Goal: Information Seeking & Learning: Learn about a topic

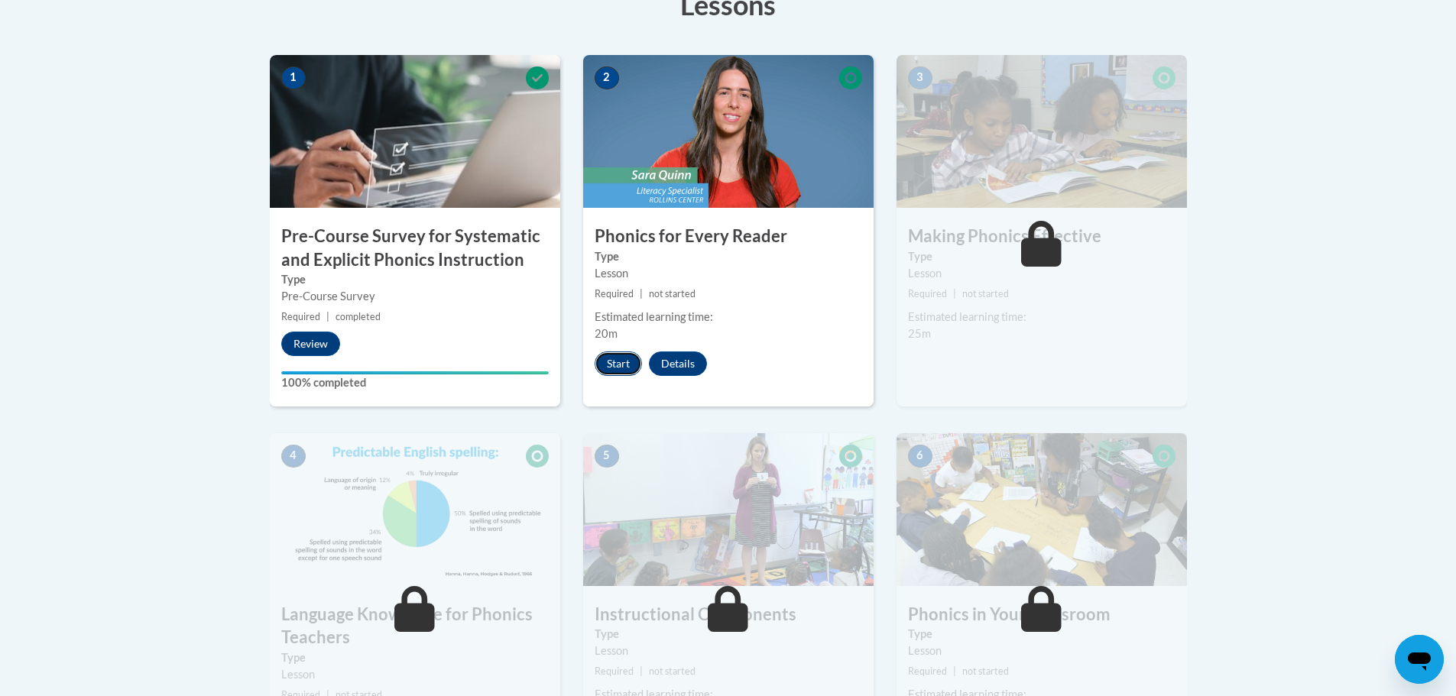
click at [609, 366] on button "Start" at bounding box center [618, 364] width 47 height 24
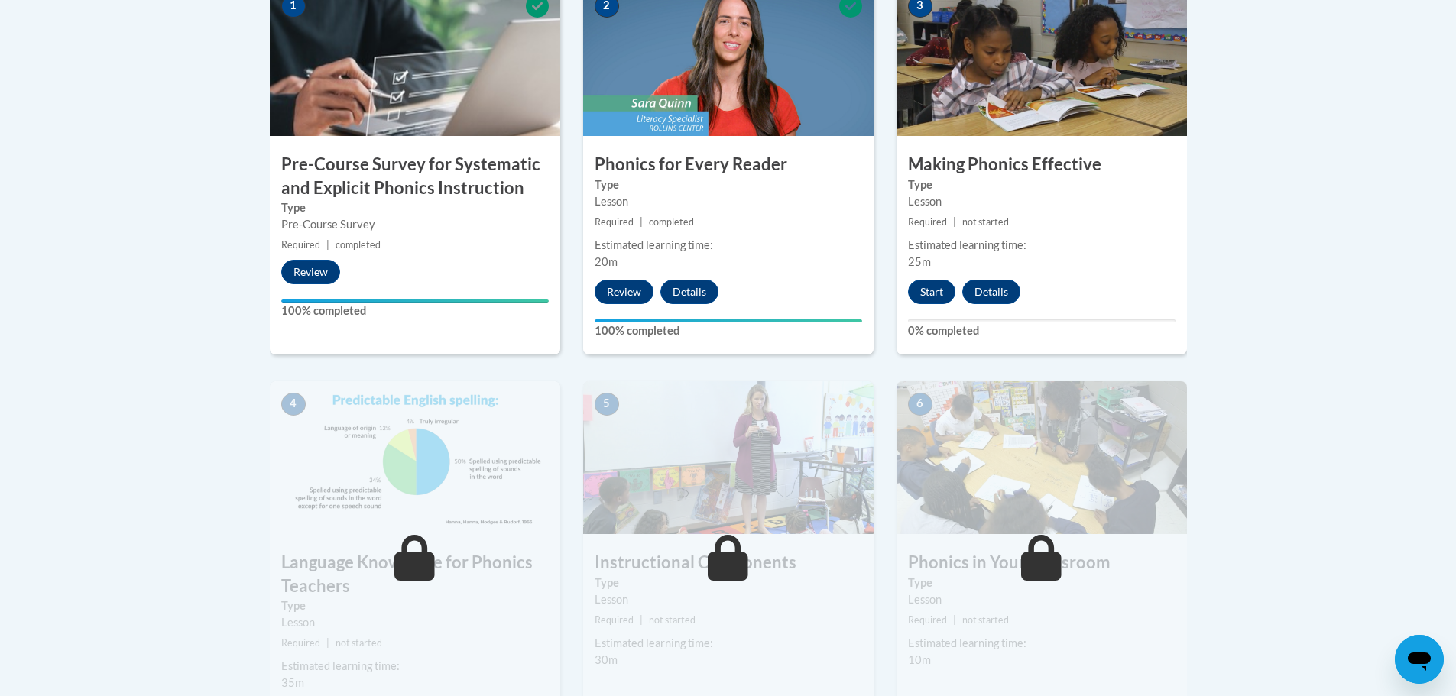
scroll to position [382, 0]
